Goal: Task Accomplishment & Management: Use online tool/utility

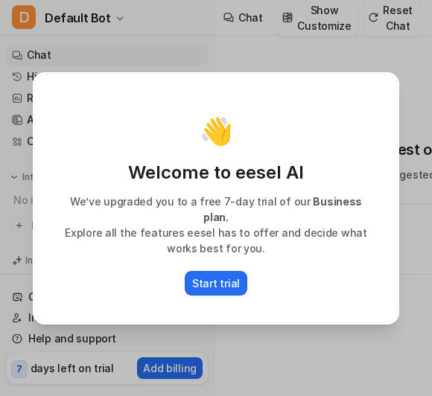
type textarea "**********"
click at [254, 298] on div "👋 Welcome to eesel AI We’ve upgraded you to a free 7-day trial of our Business …" at bounding box center [215, 198] width 363 height 249
